Goal: Transaction & Acquisition: Purchase product/service

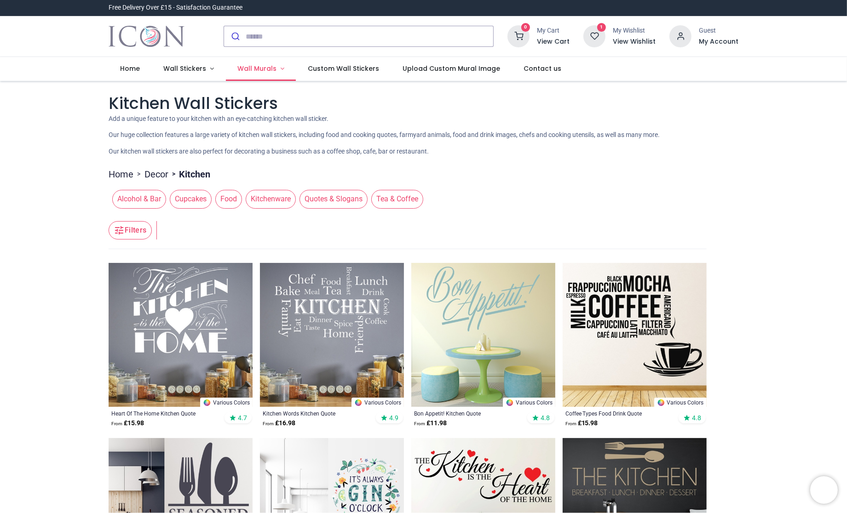
click at [259, 74] on link "Wall Murals" at bounding box center [261, 69] width 70 height 24
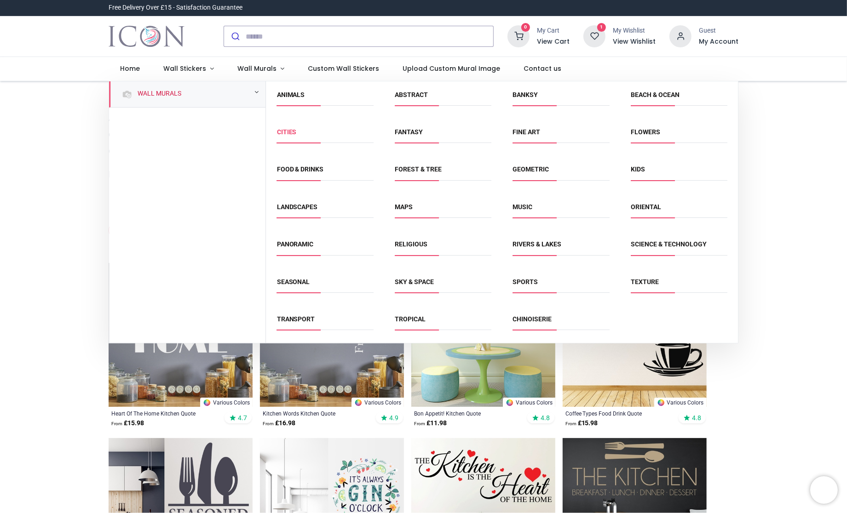
click at [288, 132] on link "Cities" at bounding box center [287, 131] width 20 height 7
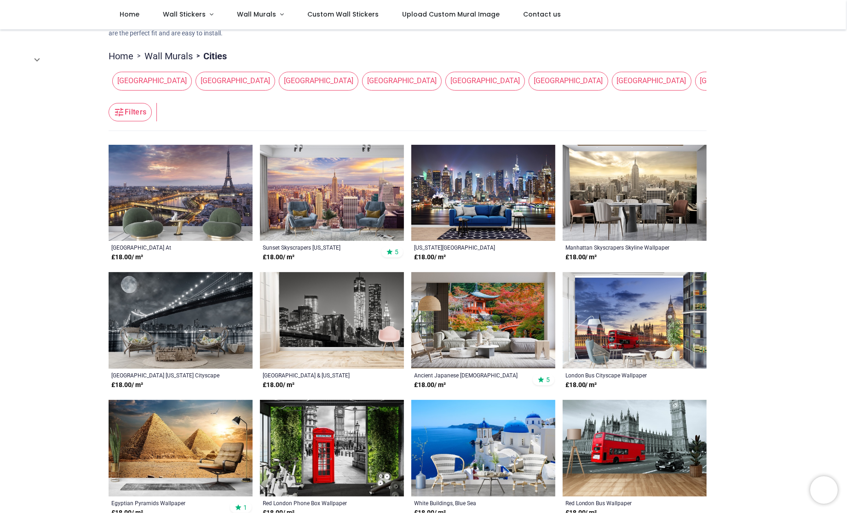
scroll to position [115, 0]
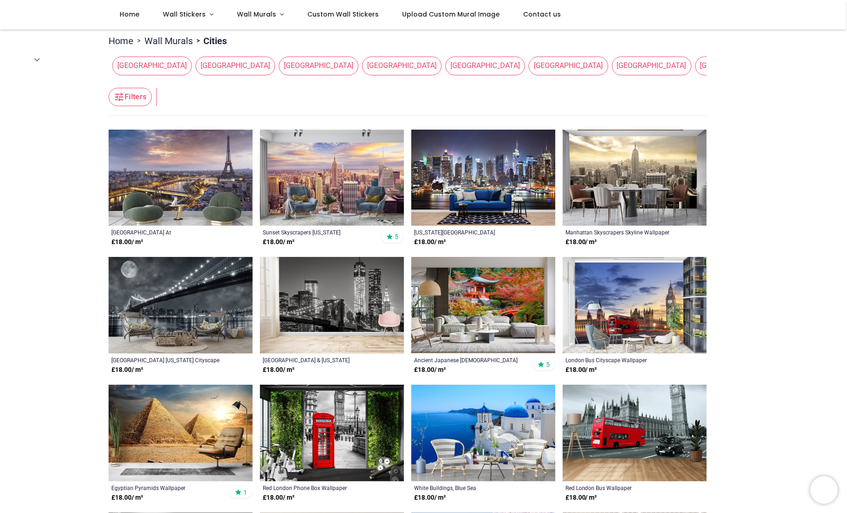
click at [143, 180] on img at bounding box center [181, 178] width 144 height 97
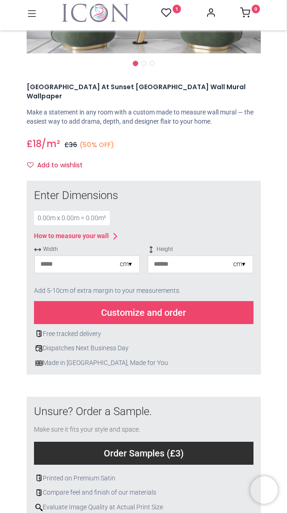
scroll to position [172, 0]
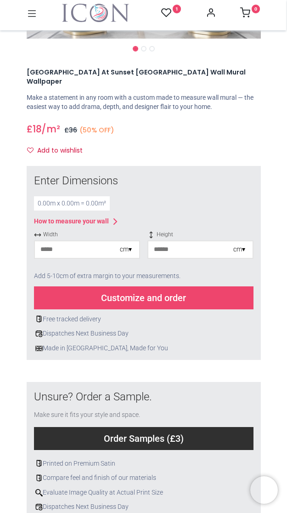
click at [61, 241] on input "number" at bounding box center [77, 249] width 85 height 17
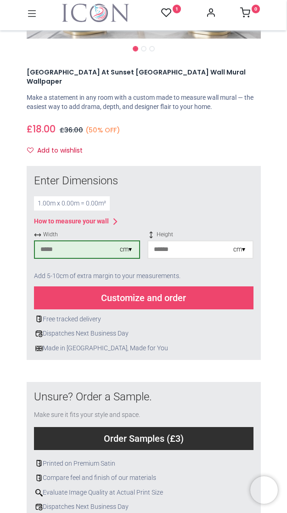
type input "***"
click at [189, 242] on input "number" at bounding box center [191, 249] width 85 height 17
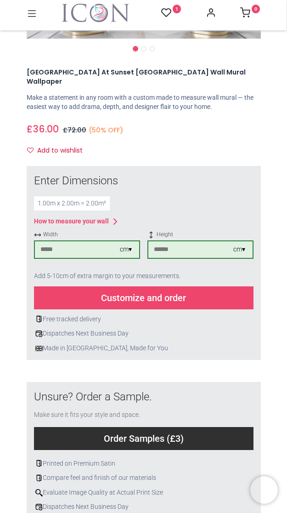
type input "***"
click at [206, 143] on div "Add to wishlist" at bounding box center [144, 151] width 235 height 16
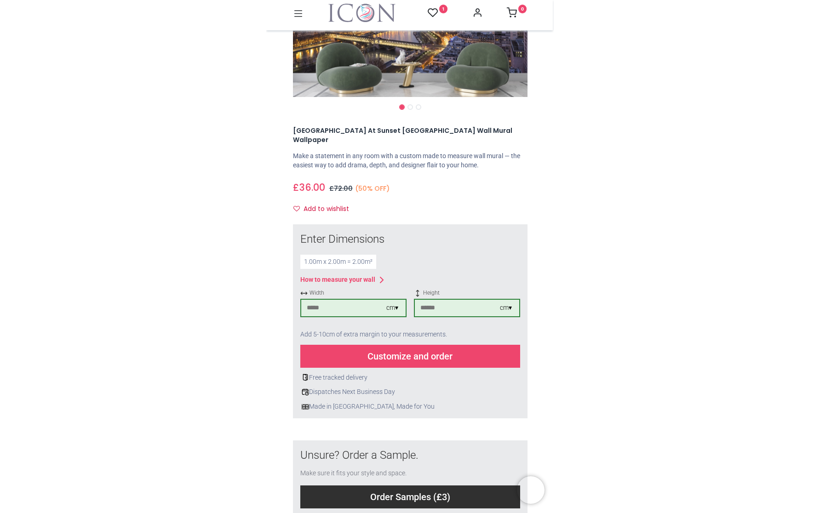
scroll to position [57, 0]
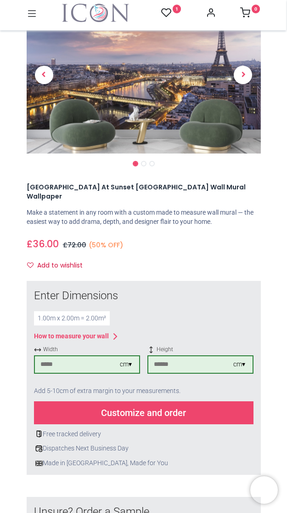
click at [175, 402] on div "Customize and order" at bounding box center [144, 413] width 220 height 23
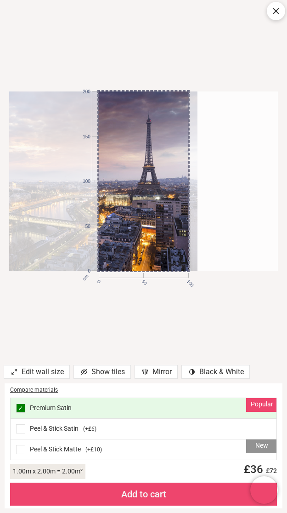
drag, startPoint x: 139, startPoint y: 198, endPoint x: -75, endPoint y: 217, distance: 215.2
click at [0, 217] on html "Login • Register Home Wall Stickers" at bounding box center [143, 256] width 287 height 513
click at [141, 320] on div "cm 0 50 100 0 50 100 150 200" at bounding box center [143, 181] width 287 height 362
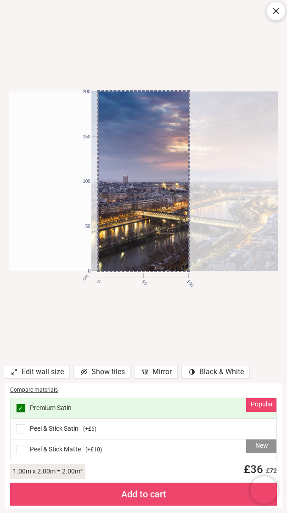
drag, startPoint x: 123, startPoint y: 199, endPoint x: 230, endPoint y: 194, distance: 107.3
click at [230, 194] on div at bounding box center [226, 181] width 269 height 179
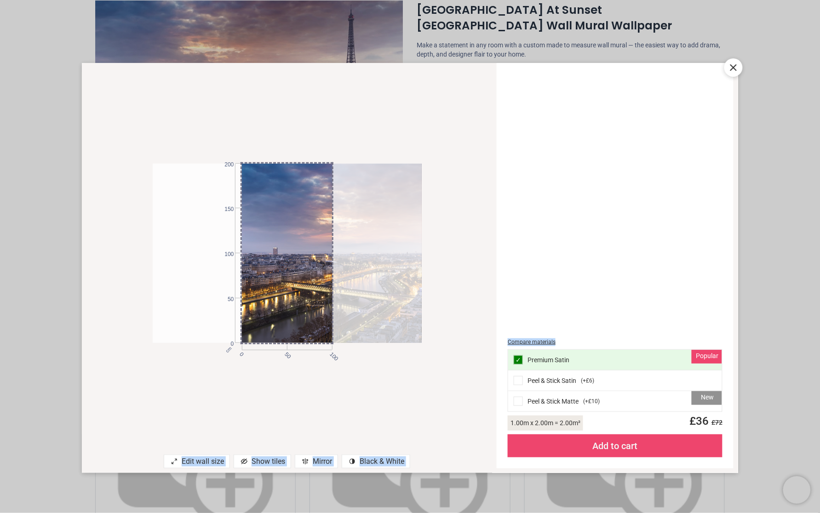
drag, startPoint x: 736, startPoint y: 65, endPoint x: 611, endPoint y: 220, distance: 198.9
click at [610, 224] on div "cm 0 50 100 0 50 100 150 200 Edit wall size Show tiles Mirror contrast [#907] C…" at bounding box center [410, 268] width 657 height 411
click at [611, 220] on div "Compare materials Popular ✓ Premium Satin Peel & Stick Satin ( +£6 ) New Peel &…" at bounding box center [615, 266] width 226 height 395
click at [517, 382] on span at bounding box center [518, 380] width 9 height 9
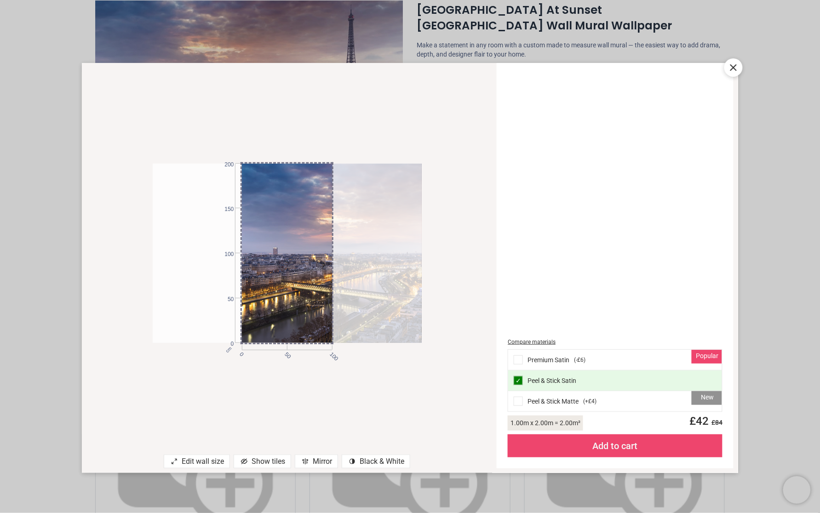
click at [514, 404] on span at bounding box center [518, 401] width 9 height 9
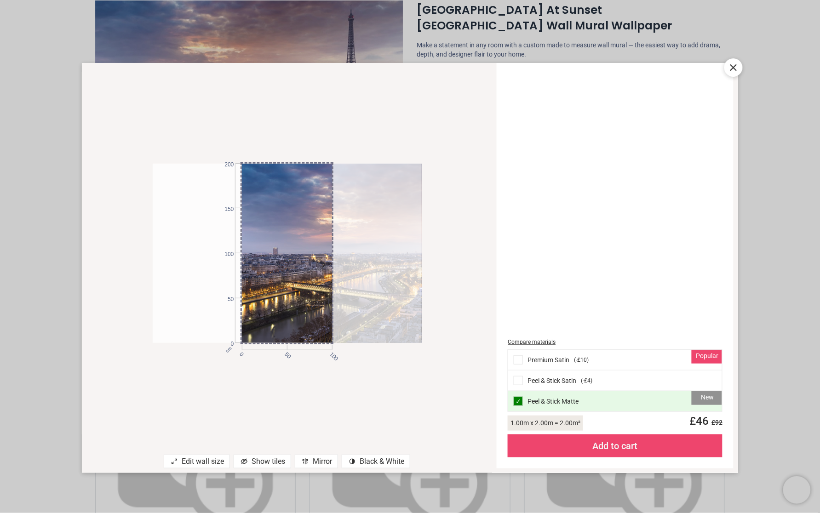
click at [522, 360] on span at bounding box center [518, 360] width 9 height 9
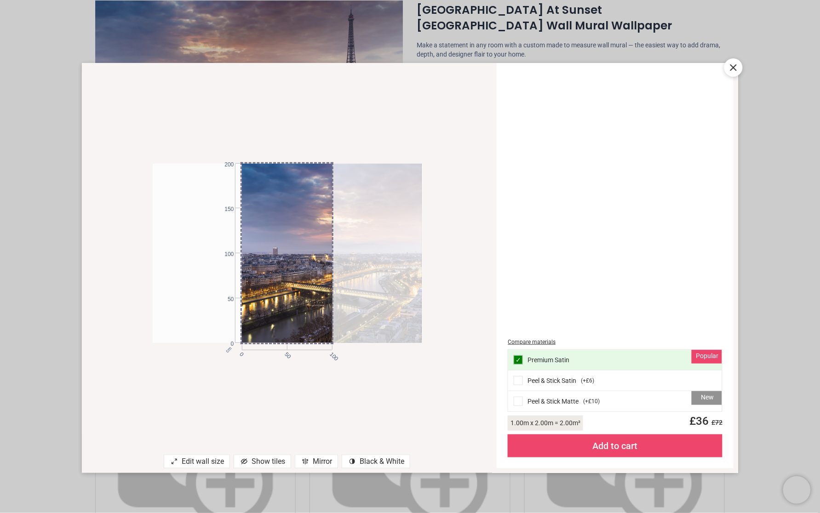
click at [635, 157] on div "Compare materials Popular ✓ Premium Satin Peel & Stick Satin ( +£6 ) New Peel &…" at bounding box center [615, 266] width 226 height 395
click at [518, 381] on span at bounding box center [518, 380] width 9 height 9
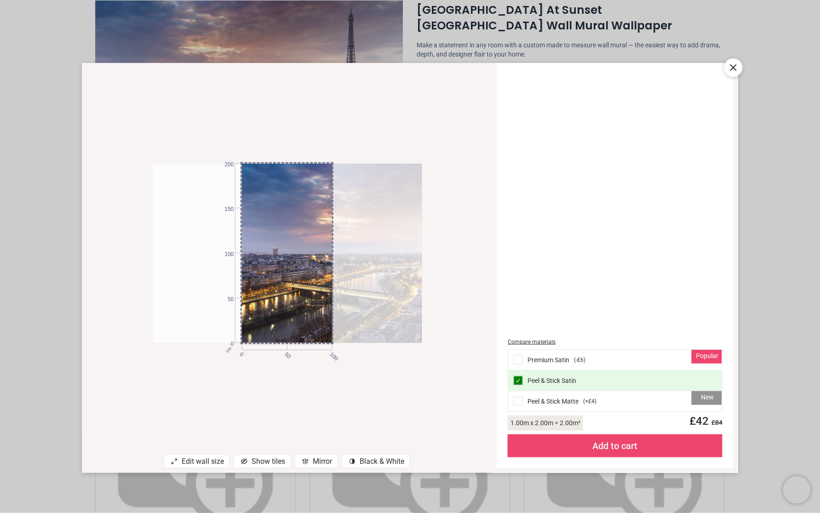
click at [519, 401] on span at bounding box center [518, 401] width 9 height 9
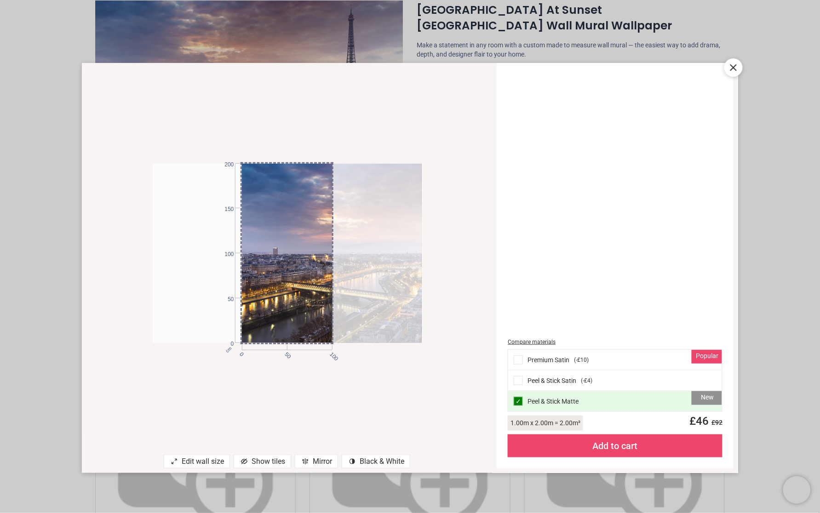
click at [734, 69] on icon at bounding box center [733, 67] width 11 height 11
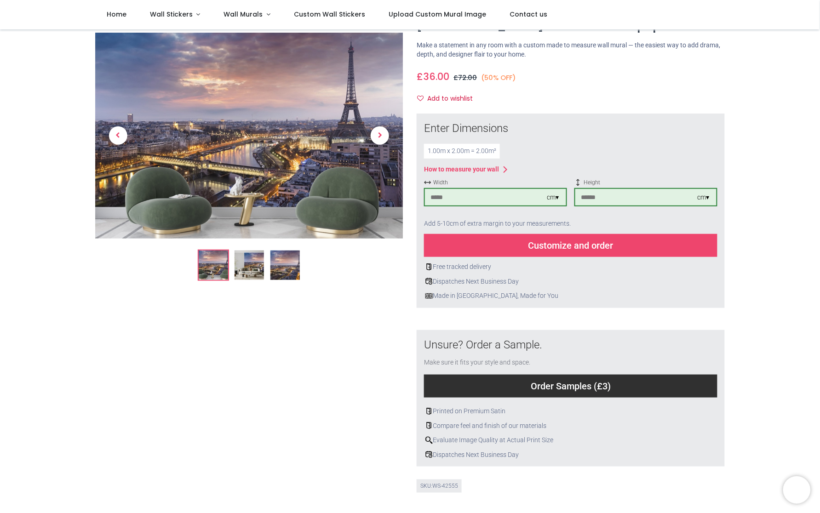
scroll to position [0, 0]
